Goal: Task Accomplishment & Management: Manage account settings

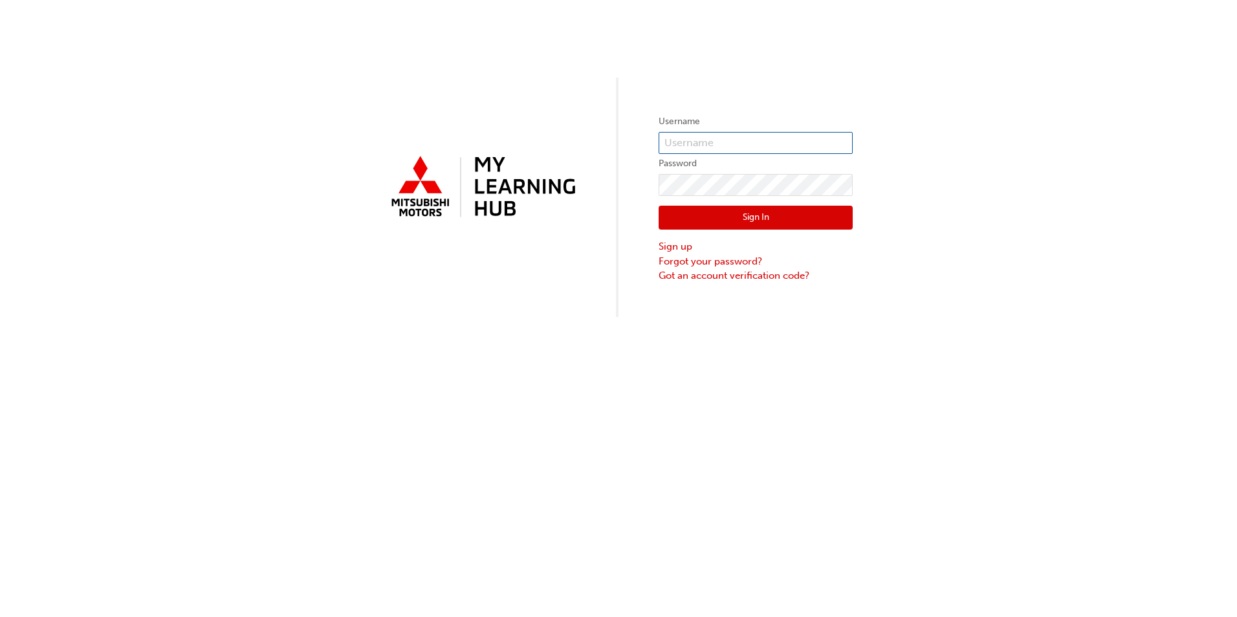
click at [717, 143] on input "text" at bounding box center [756, 143] width 194 height 22
click at [694, 264] on link "Forgot your password?" at bounding box center [756, 261] width 194 height 15
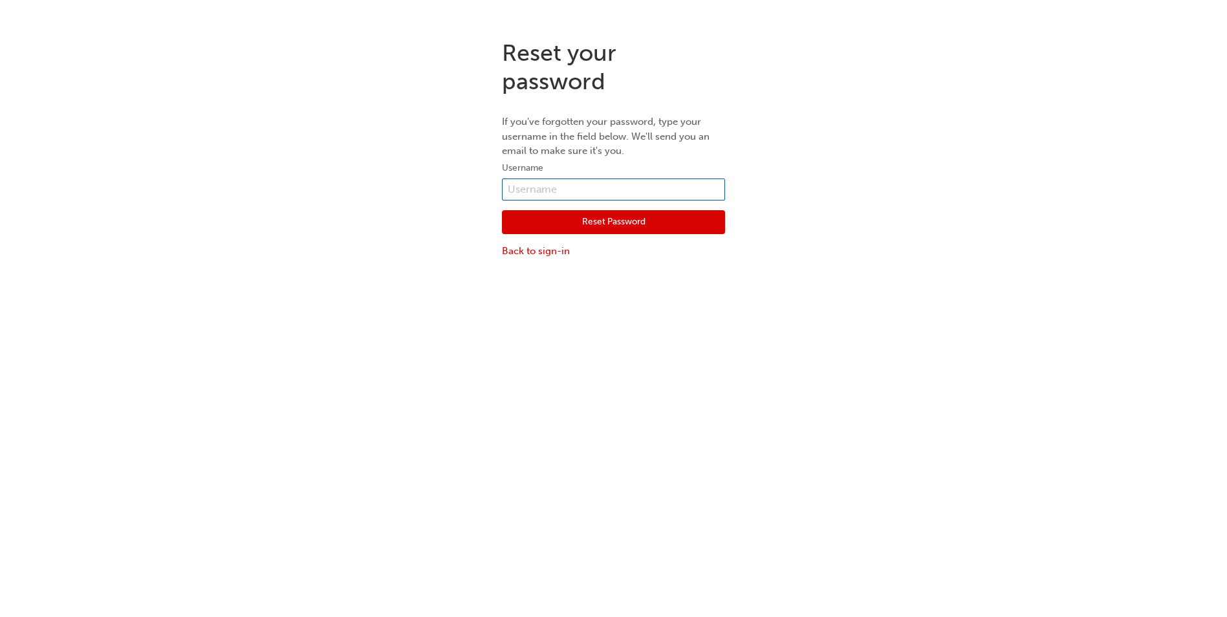
click at [593, 191] on input "text" at bounding box center [613, 190] width 223 height 22
